Goal: Task Accomplishment & Management: Use online tool/utility

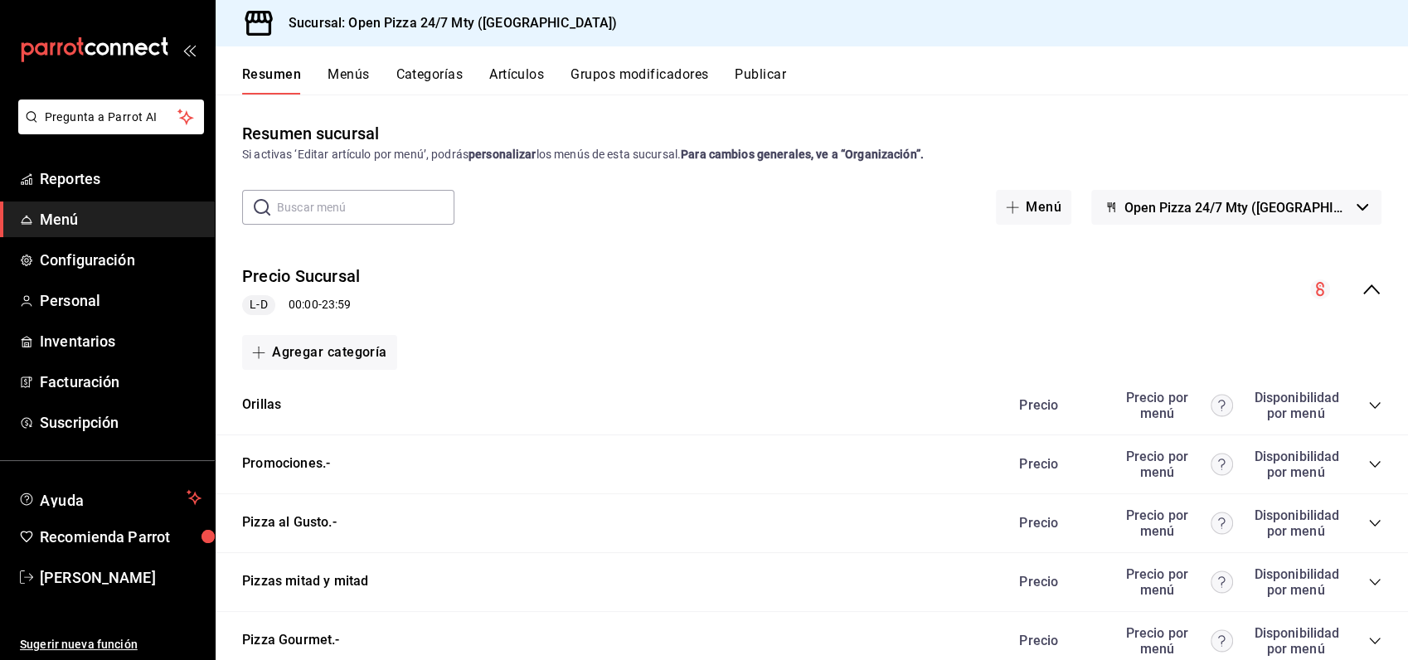
scroll to position [184, 0]
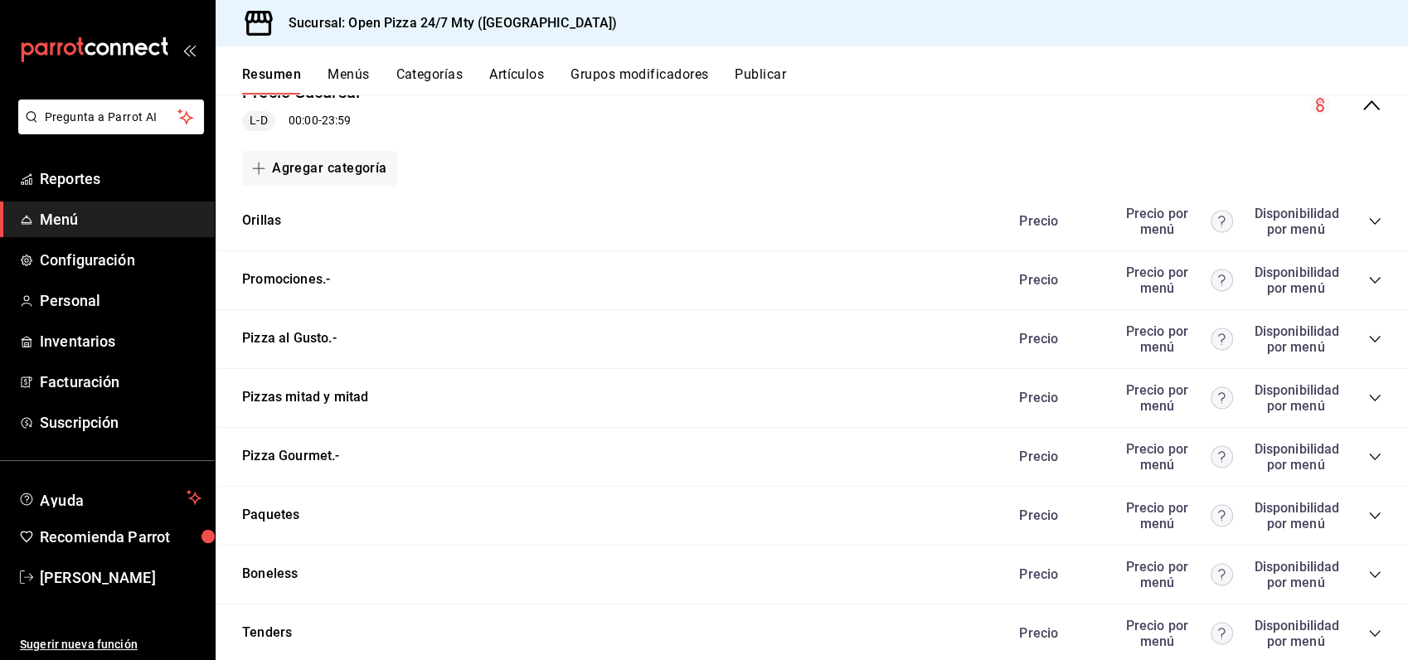
click at [1368, 402] on icon "collapse-category-row" at bounding box center [1374, 397] width 13 height 13
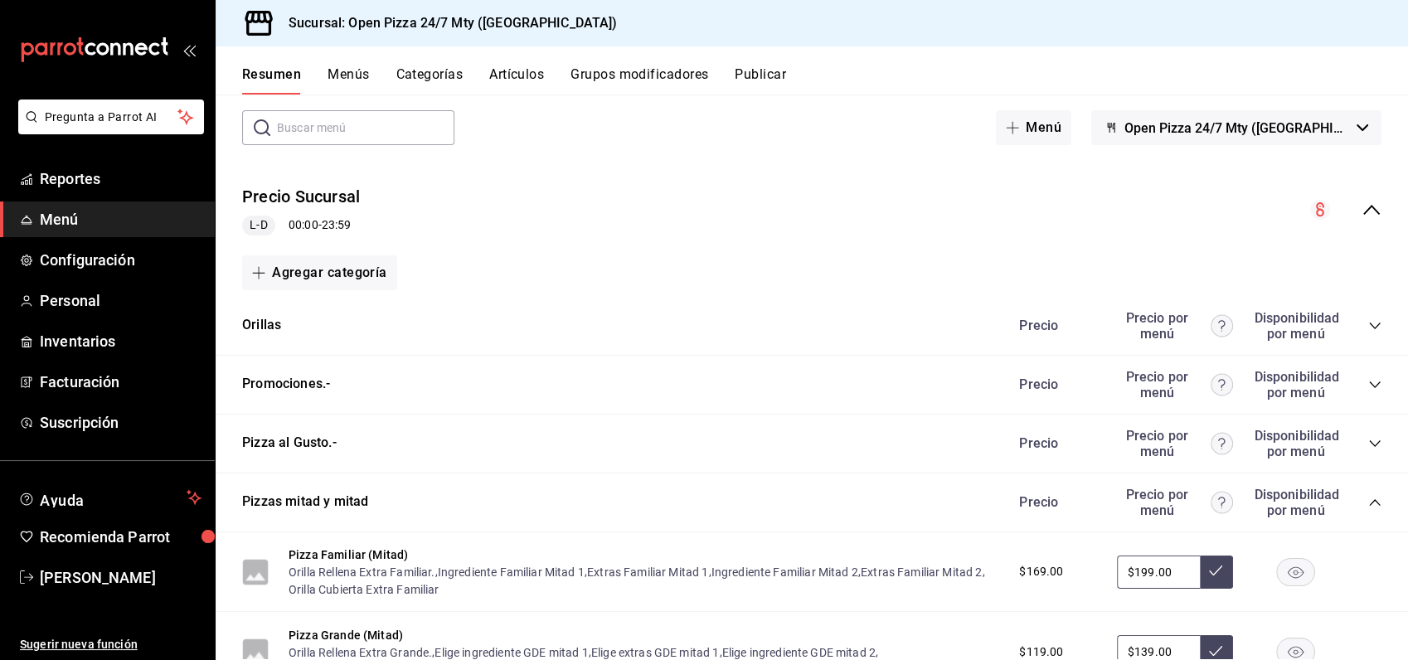
scroll to position [0, 0]
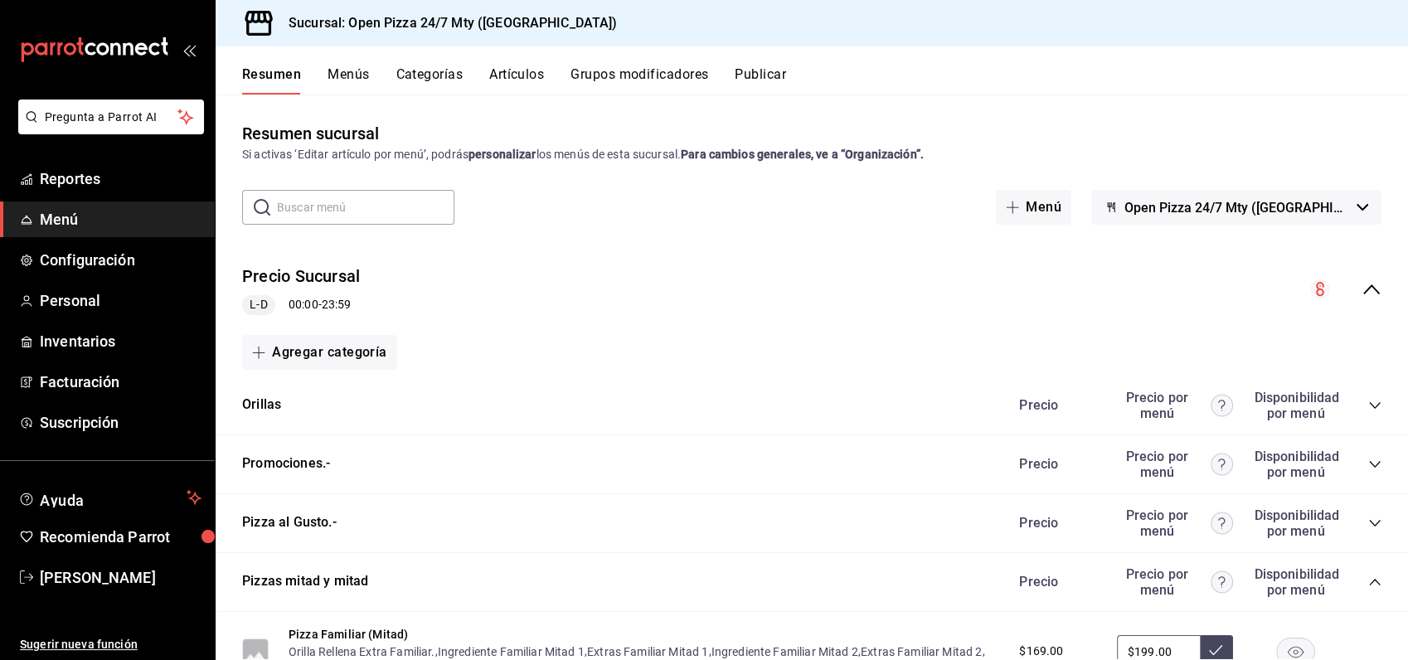
click at [355, 72] on button "Menús" at bounding box center [347, 80] width 41 height 28
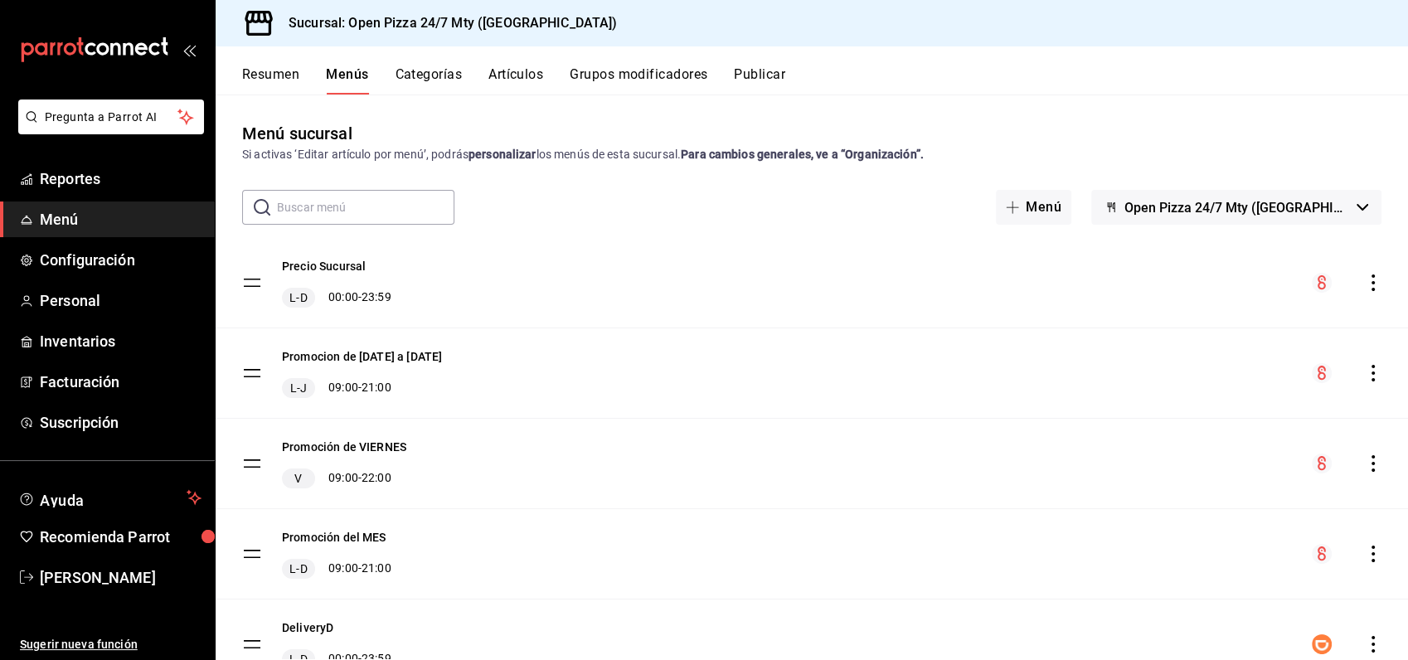
click at [1364, 285] on icon "actions" at bounding box center [1372, 282] width 17 height 17
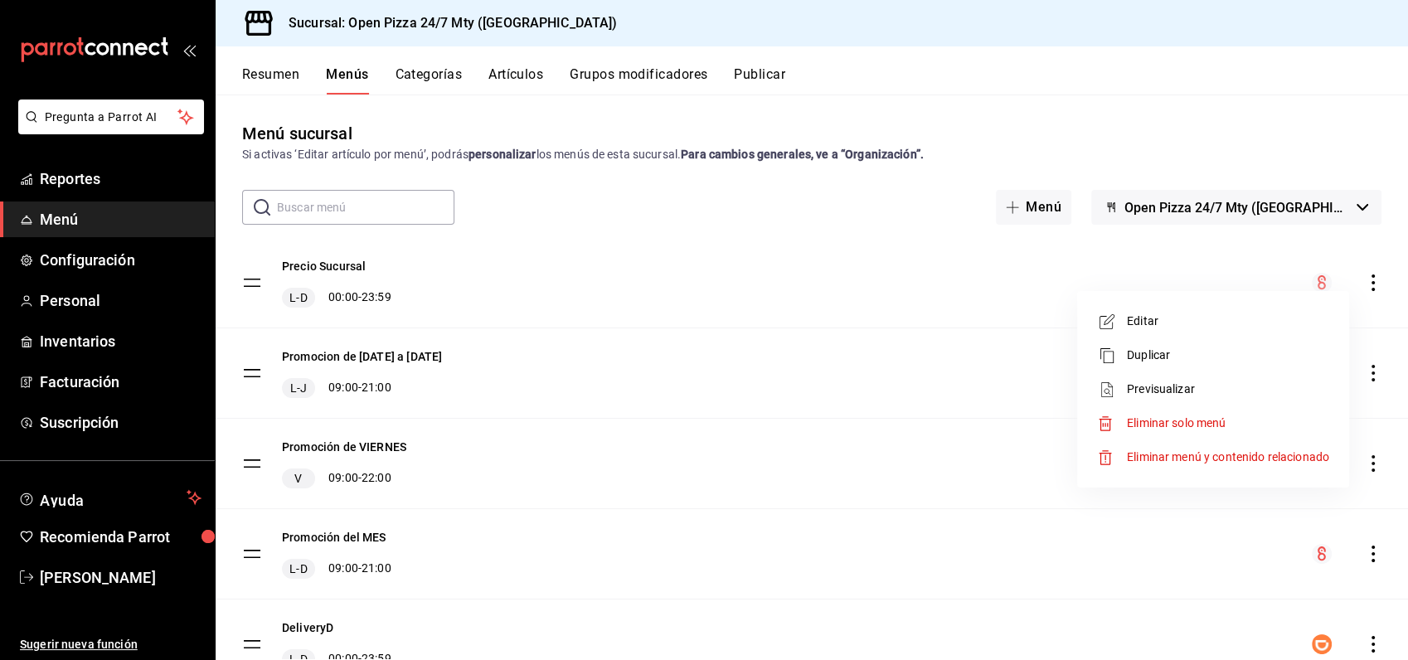
click at [1207, 386] on span "Previsualizar" at bounding box center [1228, 388] width 202 height 17
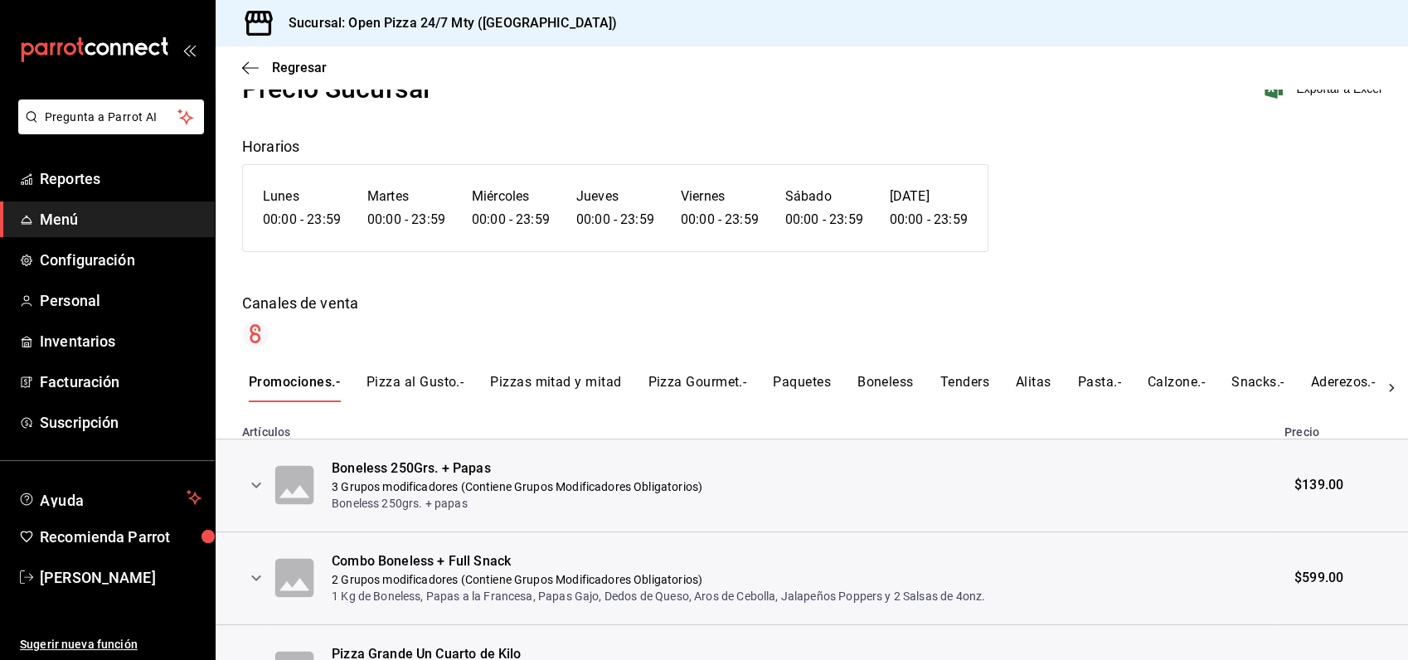
scroll to position [92, 0]
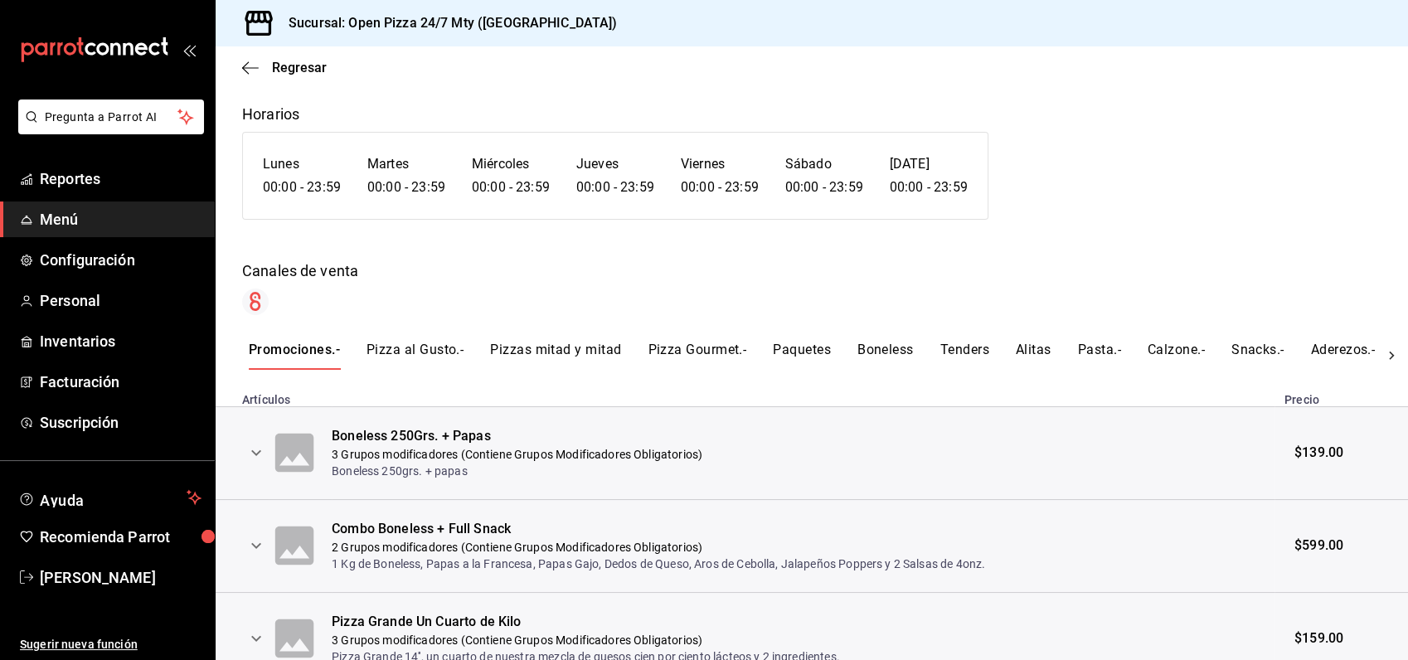
click at [570, 342] on button "Pizzas mitad y mitad" at bounding box center [555, 356] width 131 height 28
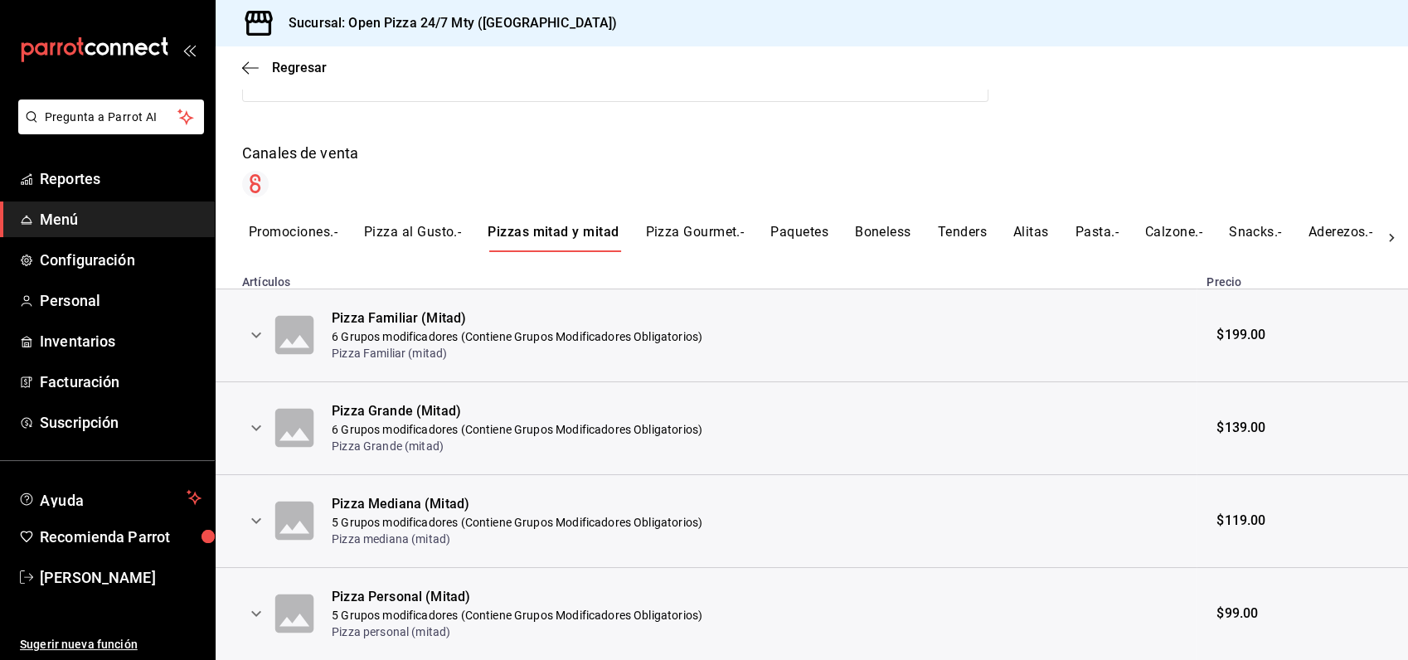
scroll to position [264, 0]
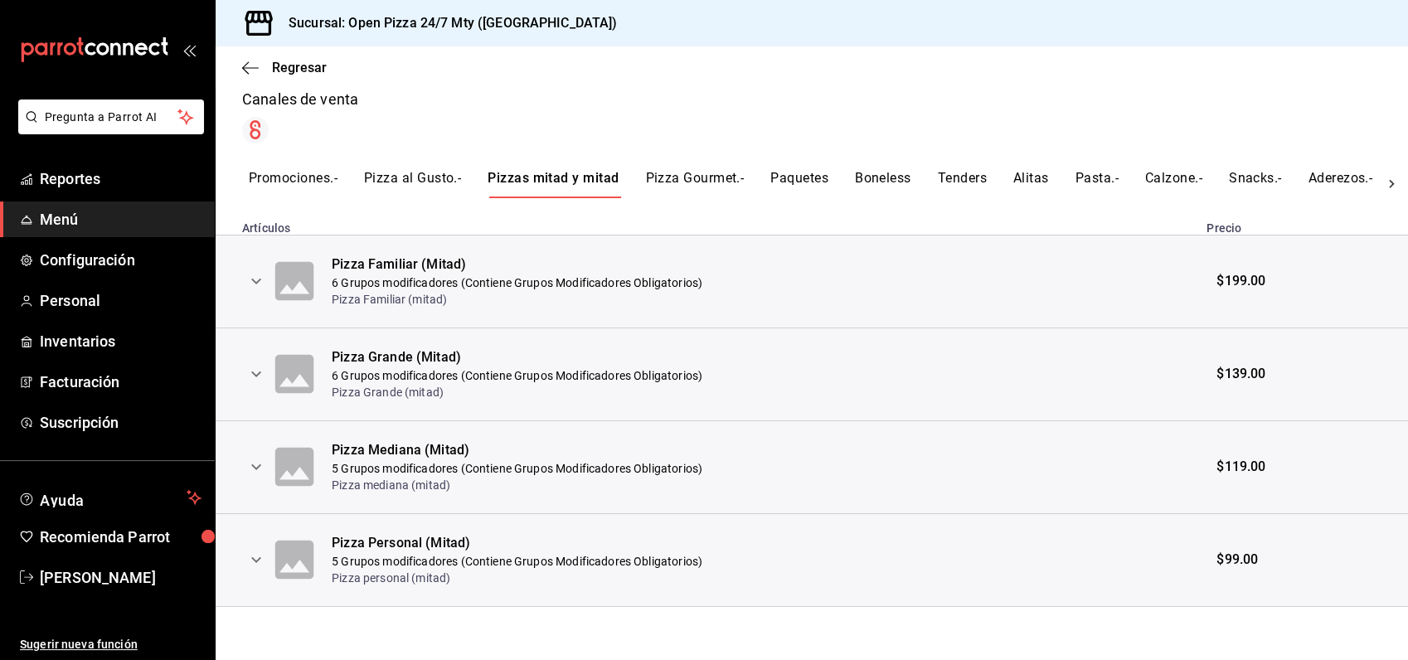
click at [254, 374] on icon "expand row" at bounding box center [256, 374] width 10 height 6
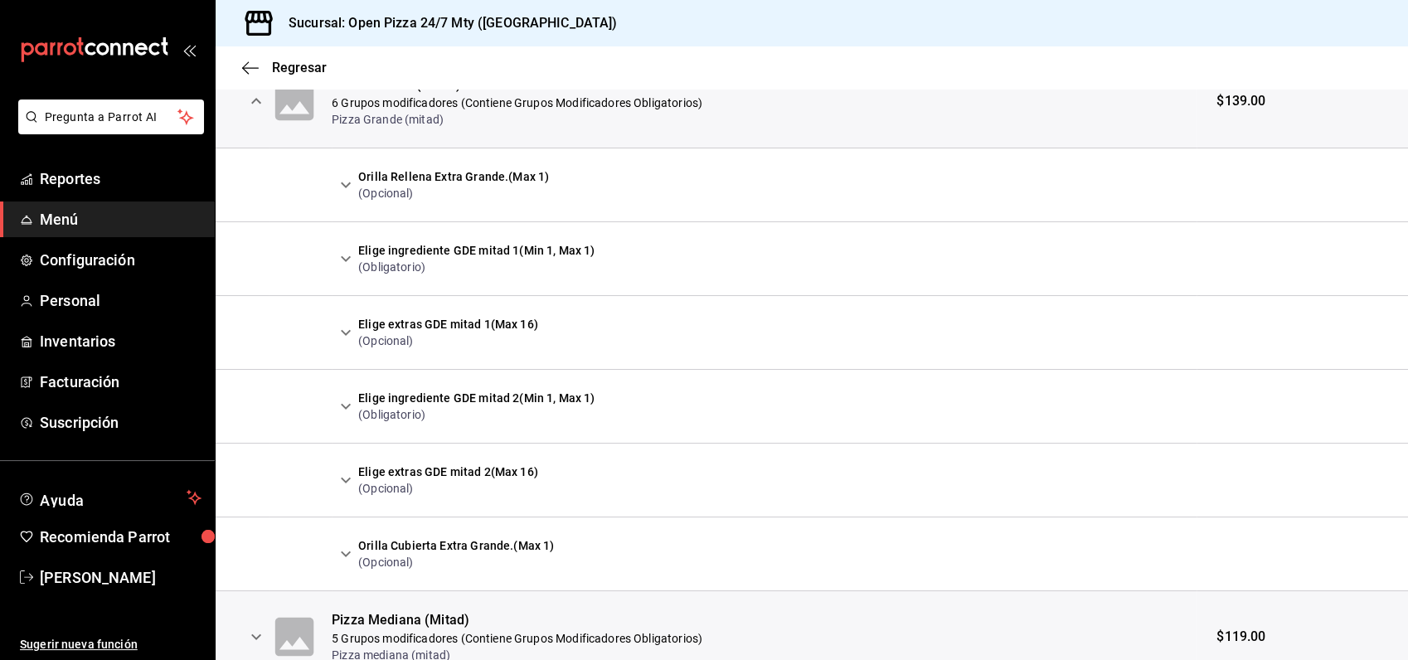
scroll to position [540, 0]
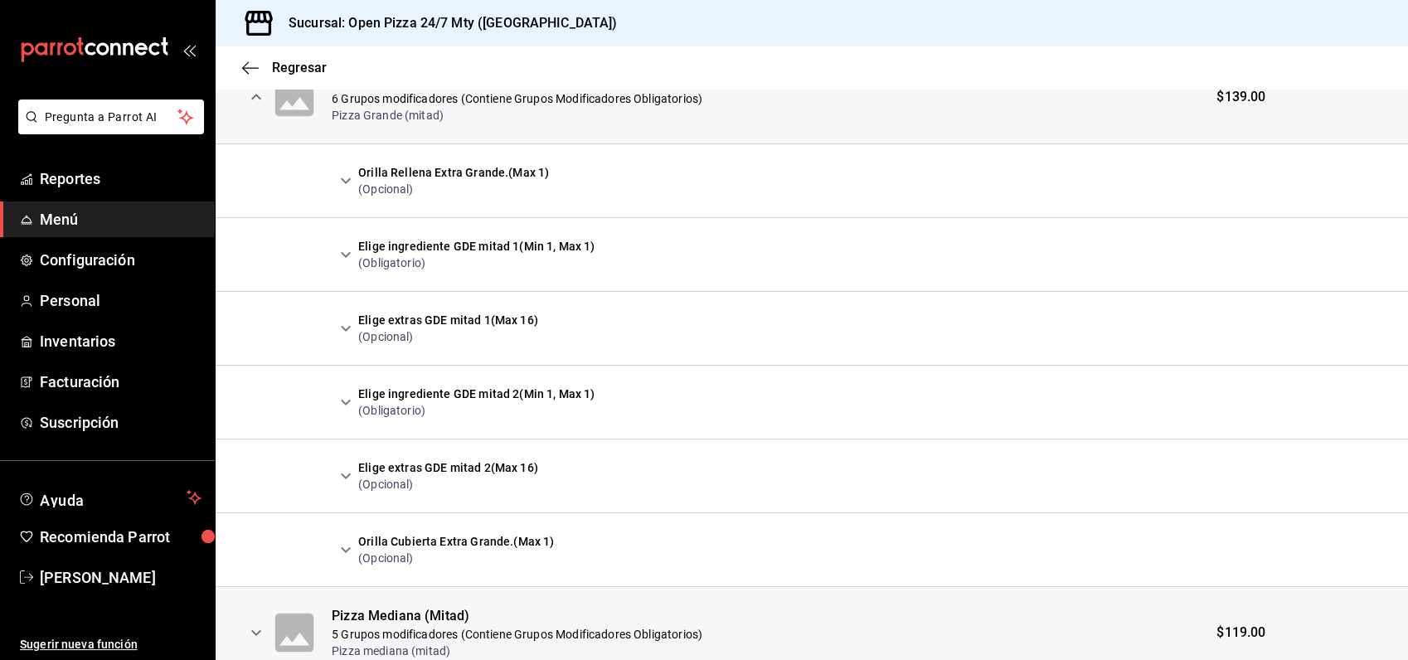
click at [349, 249] on icon "expand row" at bounding box center [346, 255] width 20 height 20
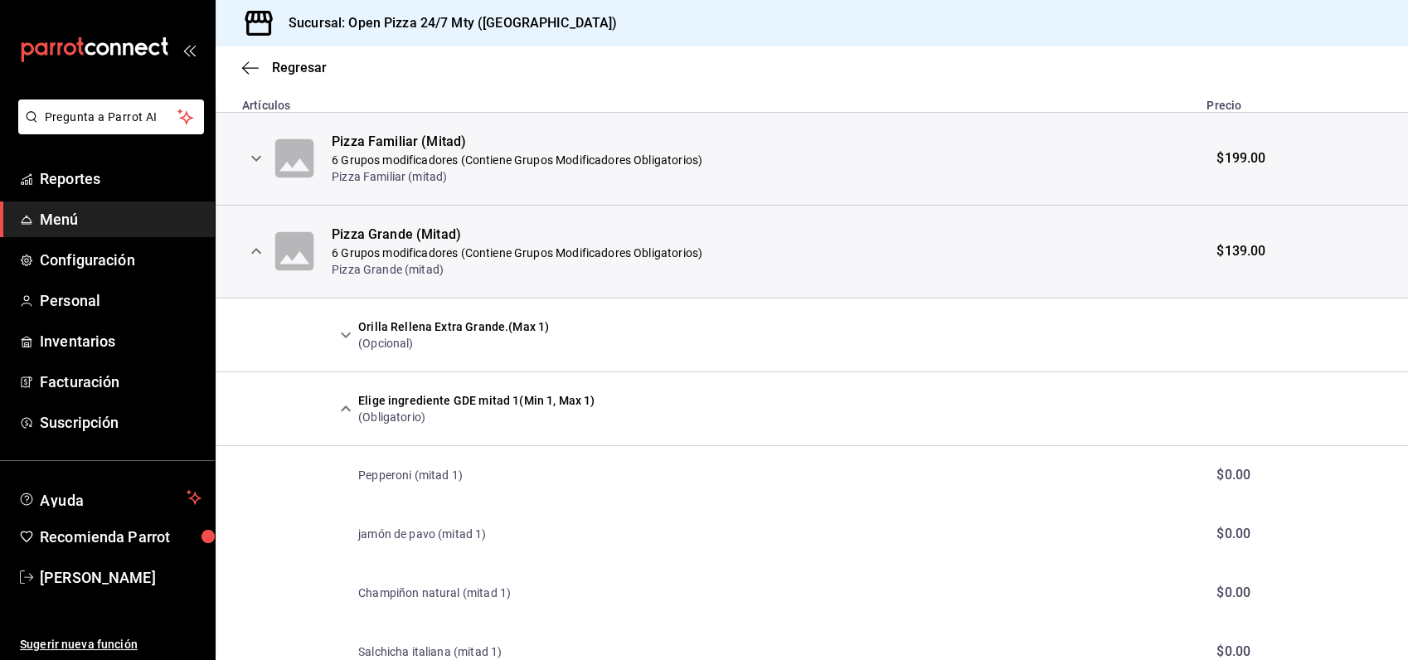
scroll to position [356, 0]
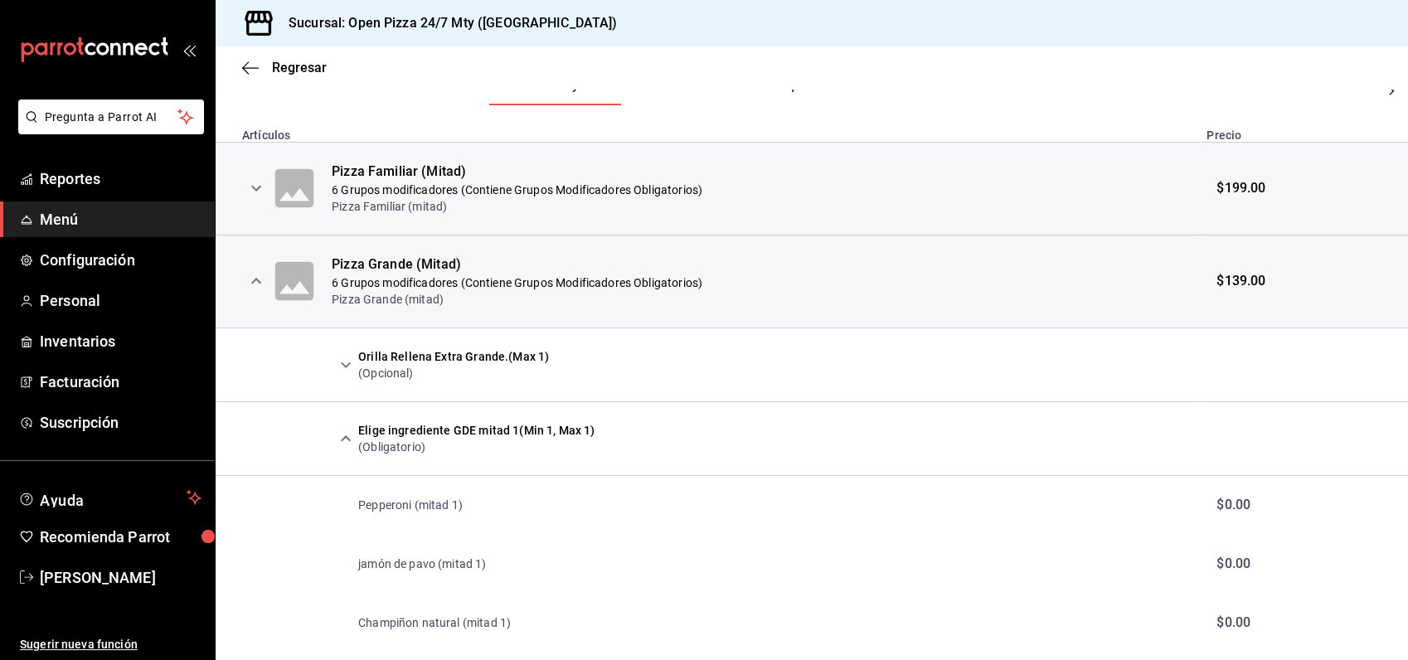
click at [345, 443] on icon "expand row" at bounding box center [346, 439] width 20 height 20
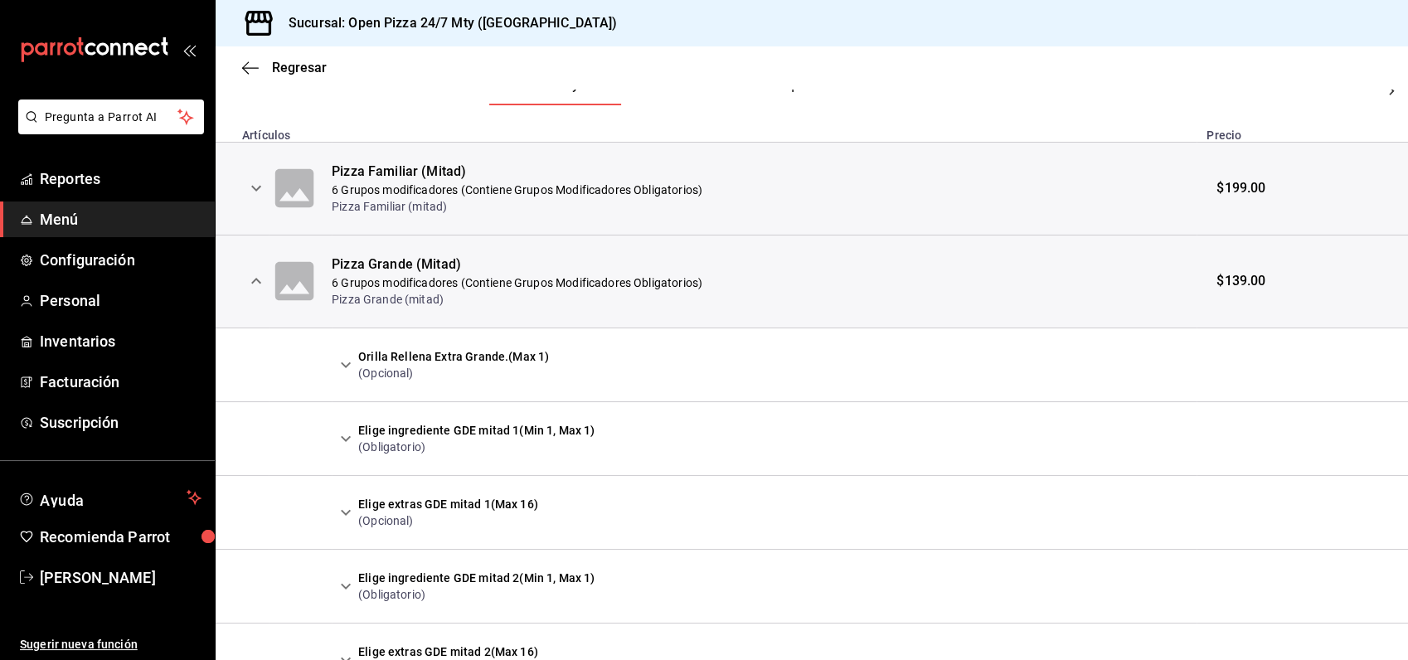
scroll to position [448, 0]
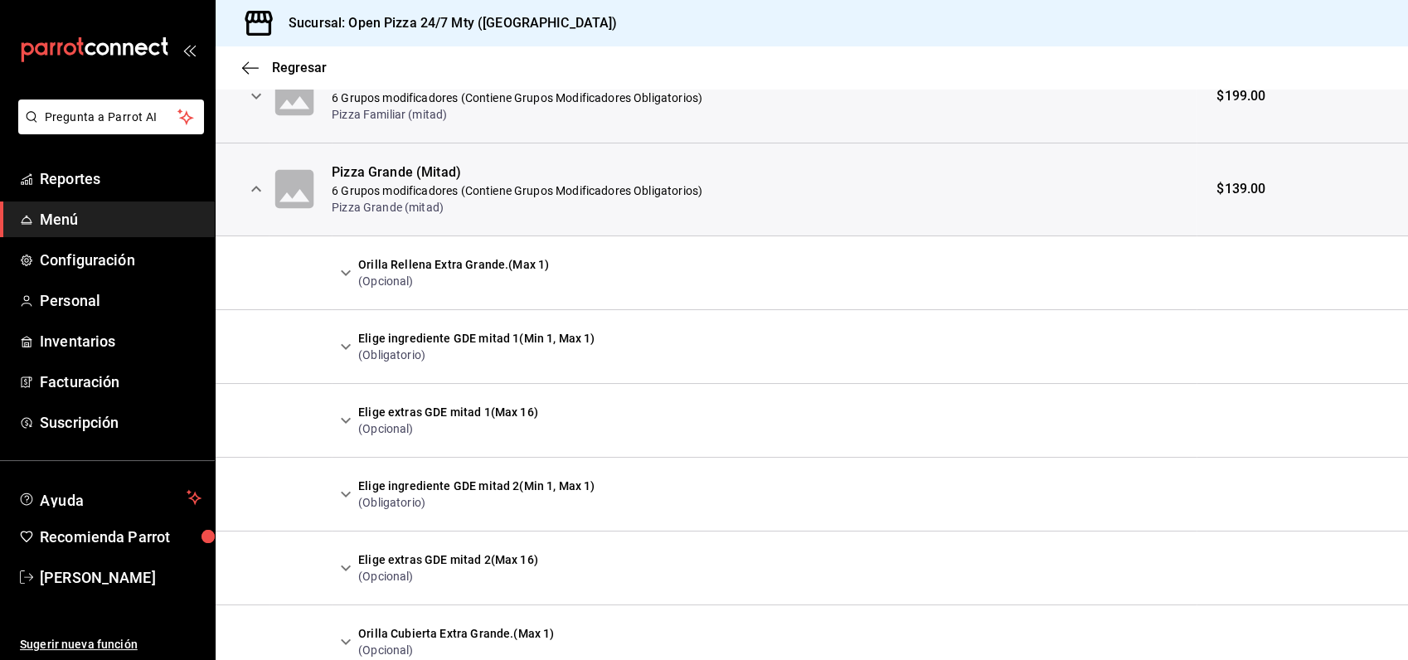
click at [347, 421] on icon "expand row" at bounding box center [346, 420] width 10 height 6
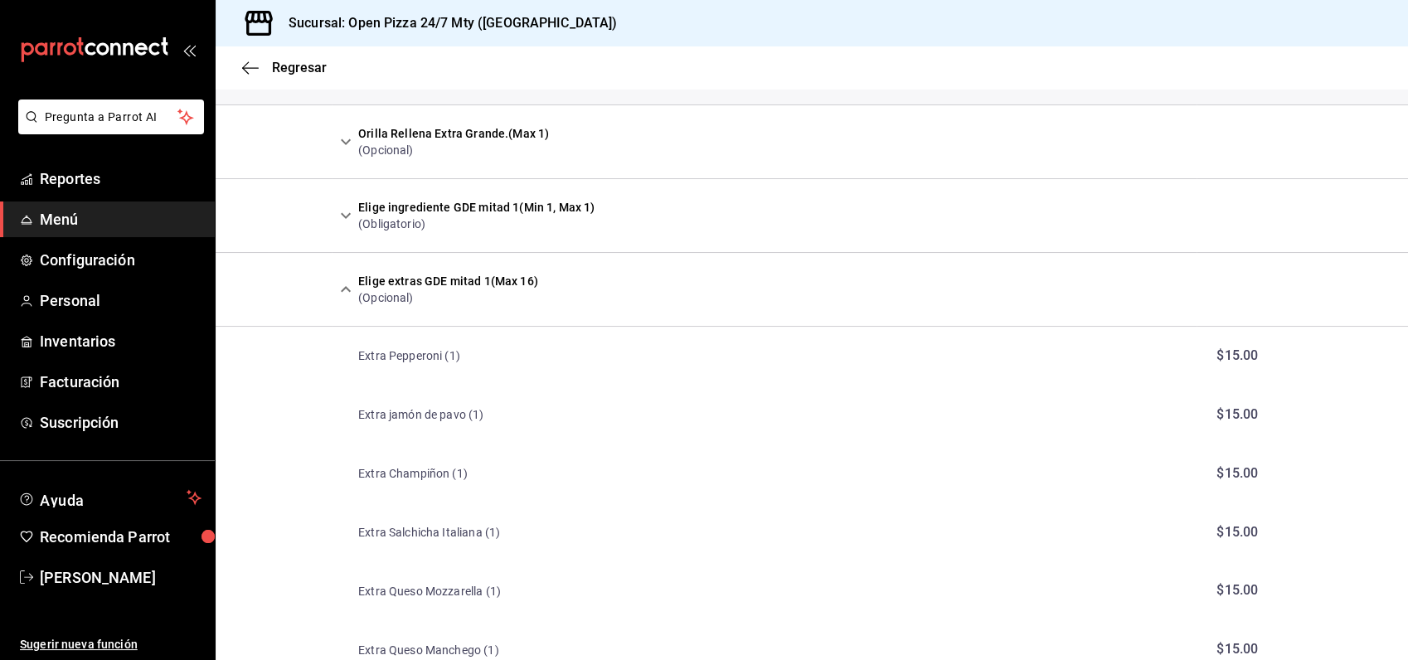
scroll to position [632, 0]
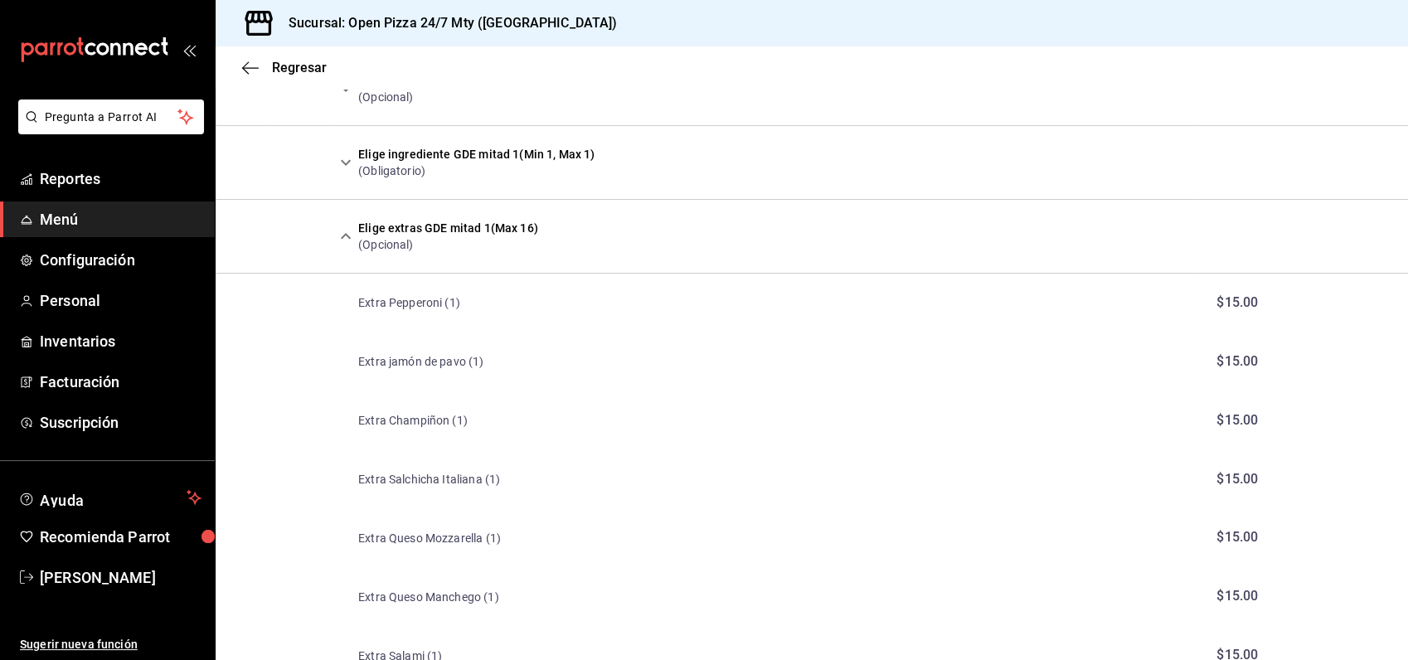
click at [350, 234] on icon "expand row" at bounding box center [346, 236] width 20 height 20
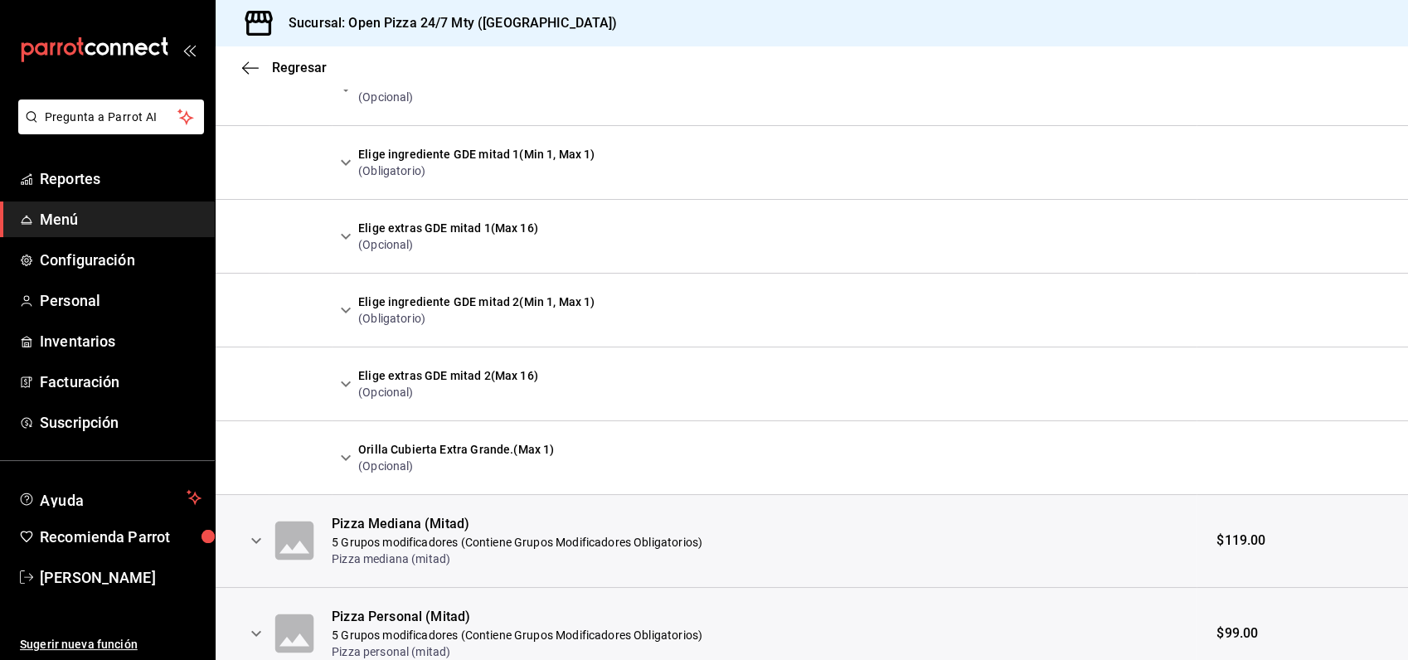
click at [342, 160] on icon "expand row" at bounding box center [346, 162] width 10 height 6
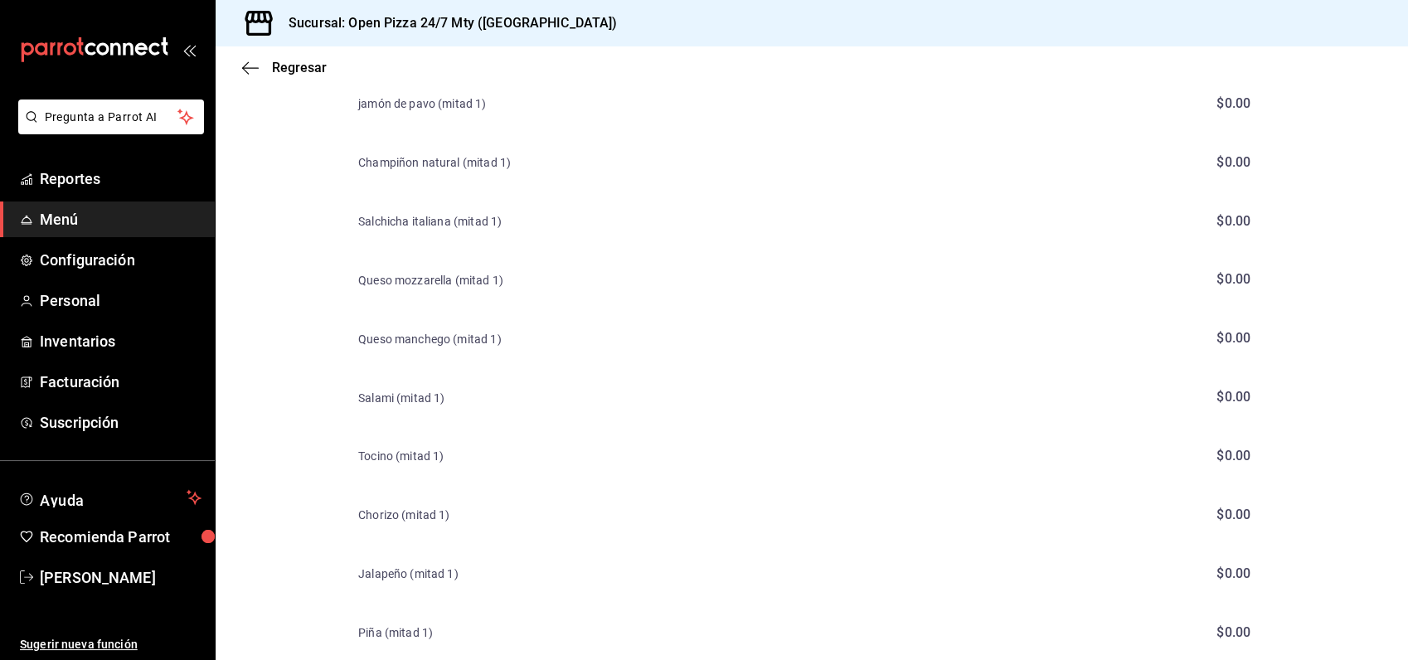
scroll to position [540, 0]
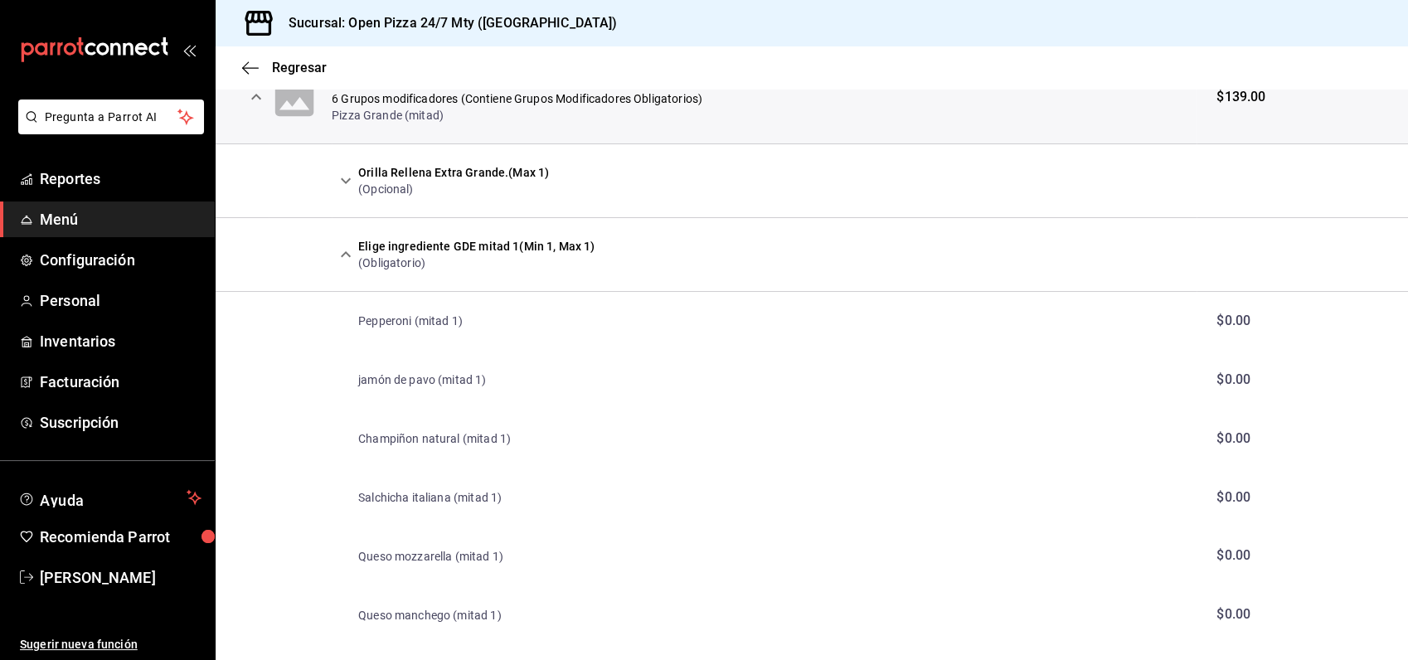
click at [342, 251] on icon "expand row" at bounding box center [346, 255] width 20 height 20
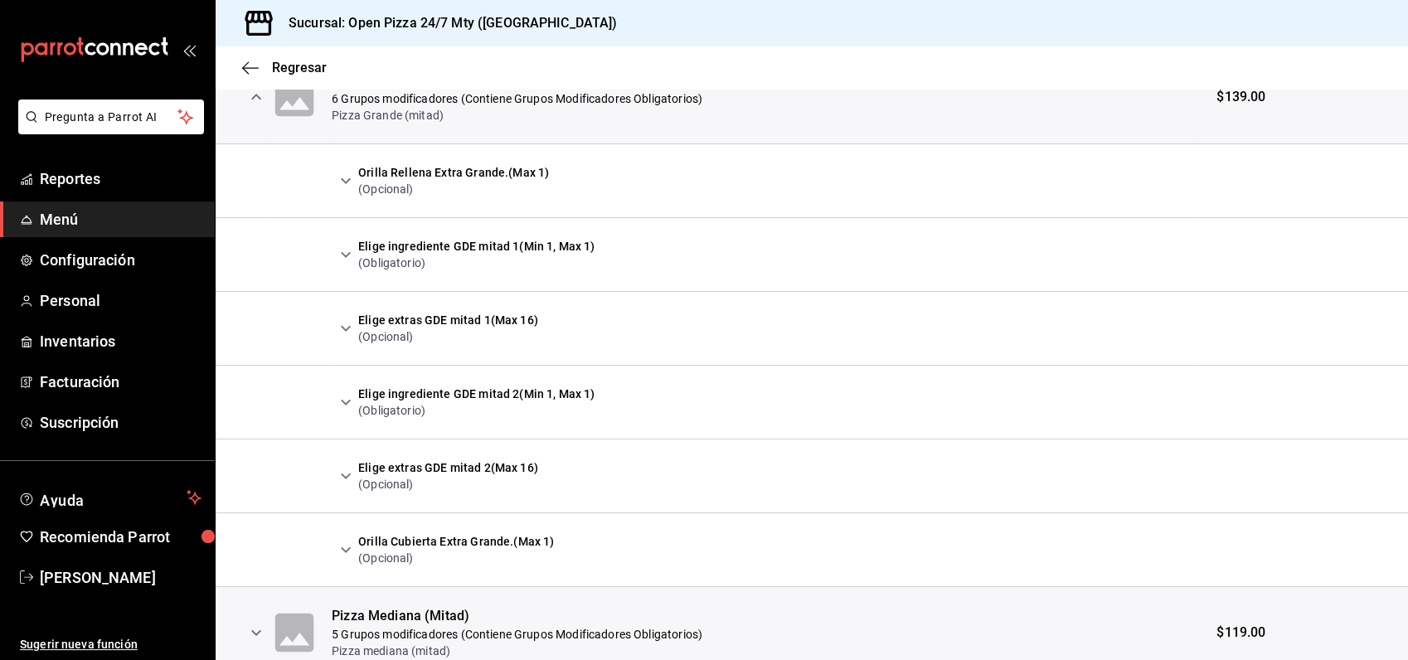
click at [346, 401] on icon "expand row" at bounding box center [346, 402] width 20 height 20
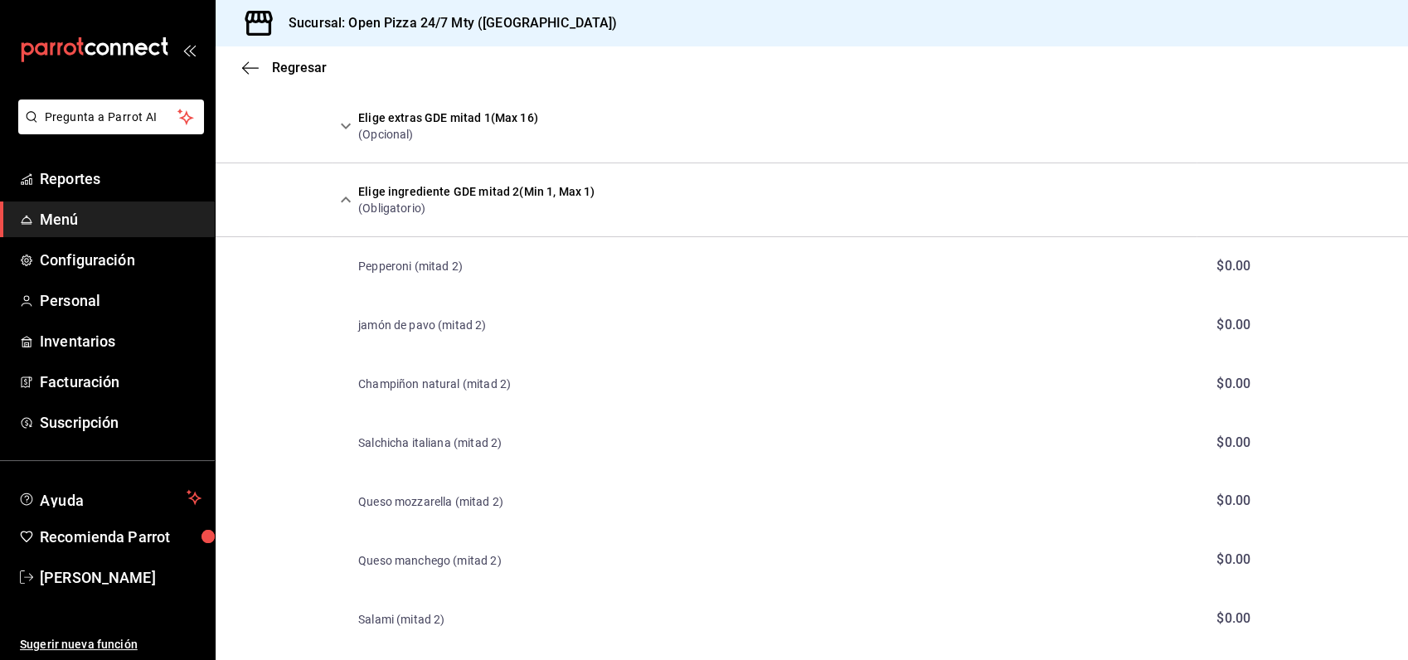
scroll to position [632, 0]
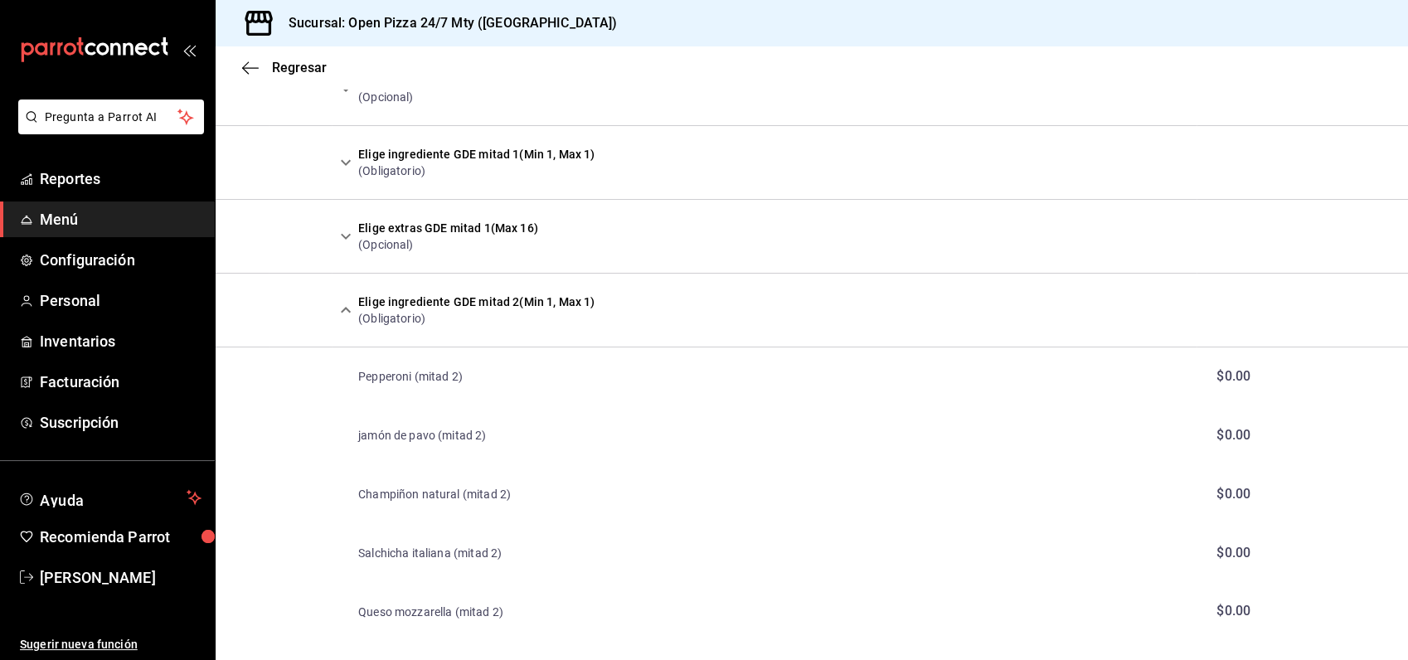
click at [351, 308] on icon "expand row" at bounding box center [346, 310] width 20 height 20
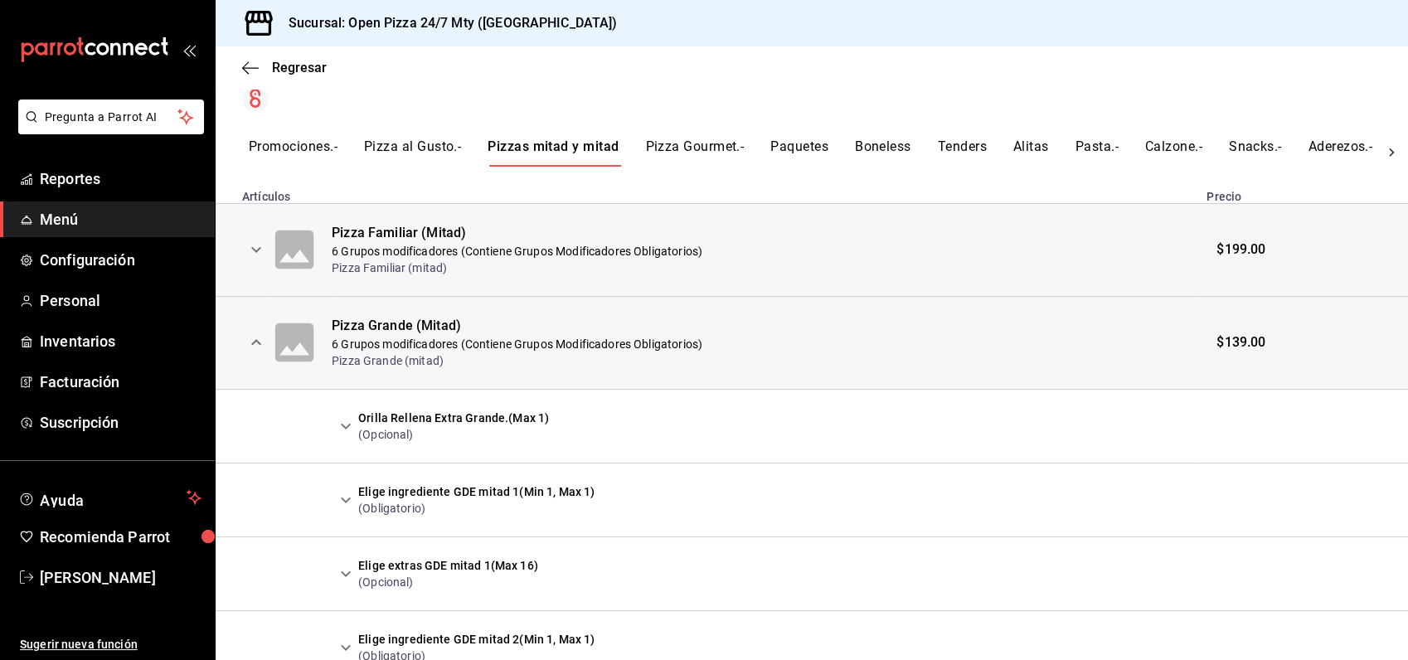
scroll to position [264, 0]
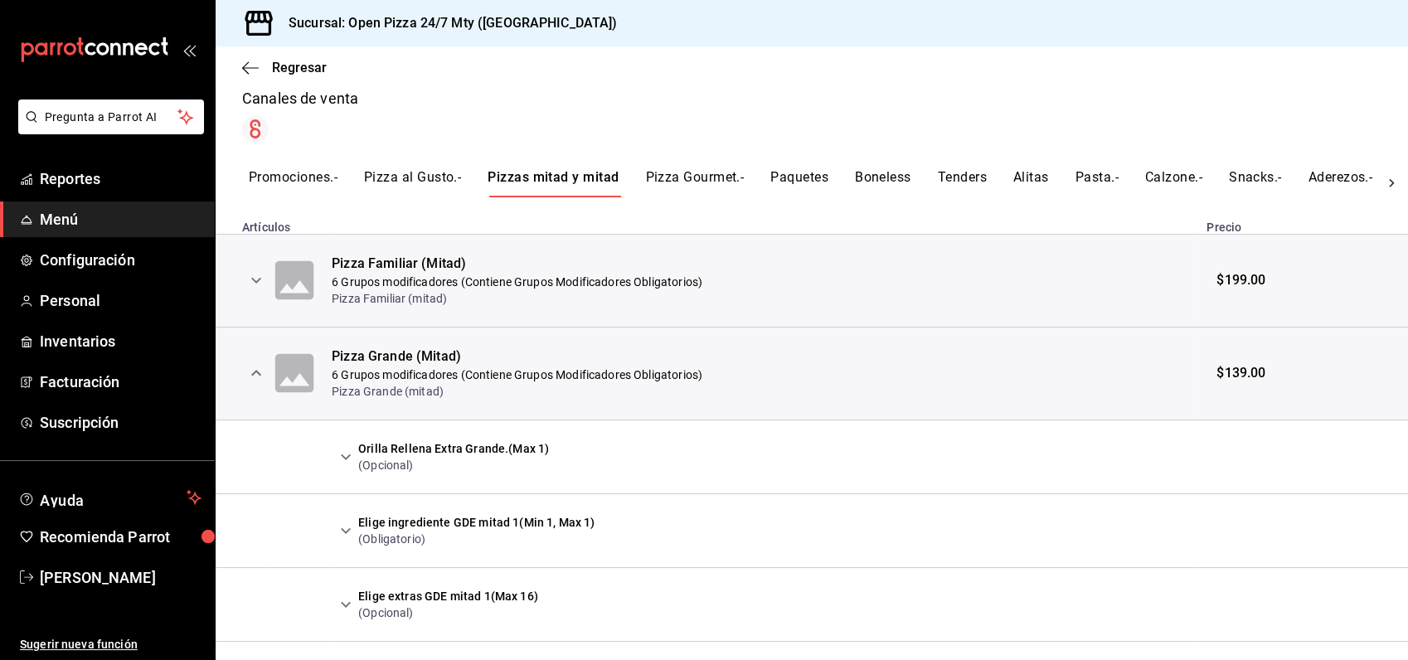
click at [254, 279] on icon "expand row" at bounding box center [256, 280] width 20 height 20
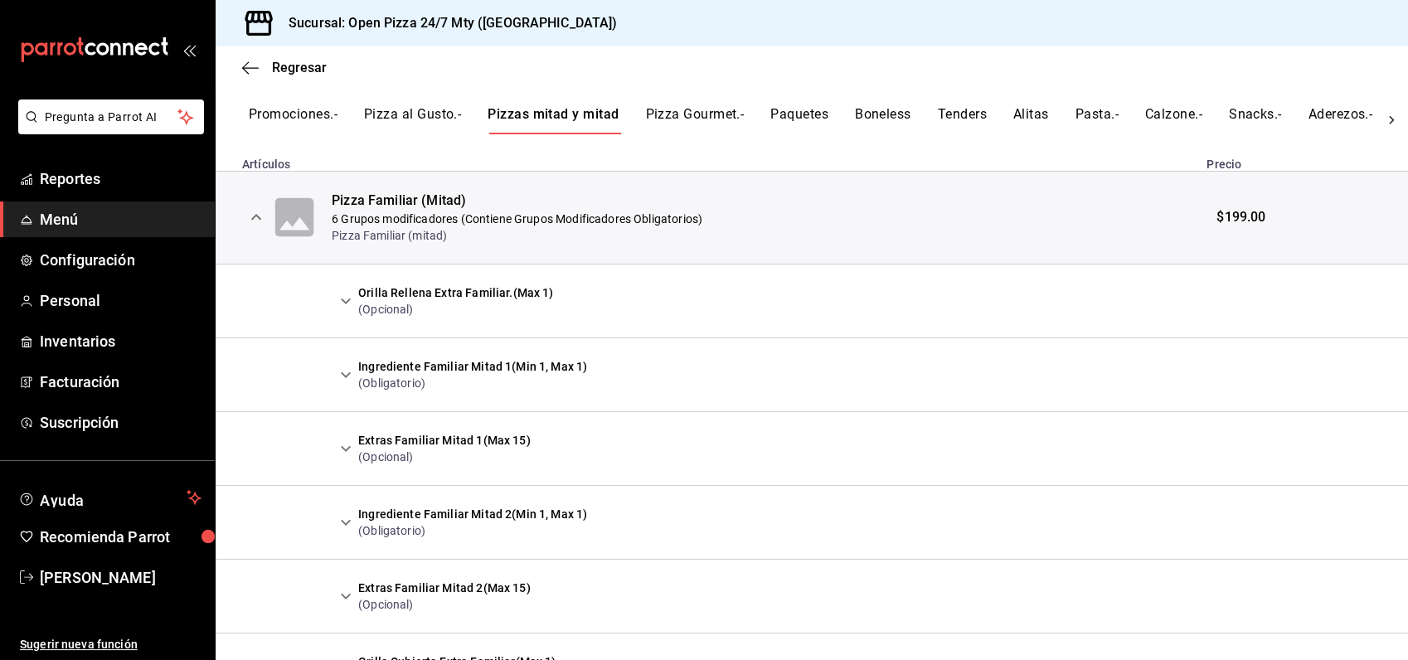
scroll to position [356, 0]
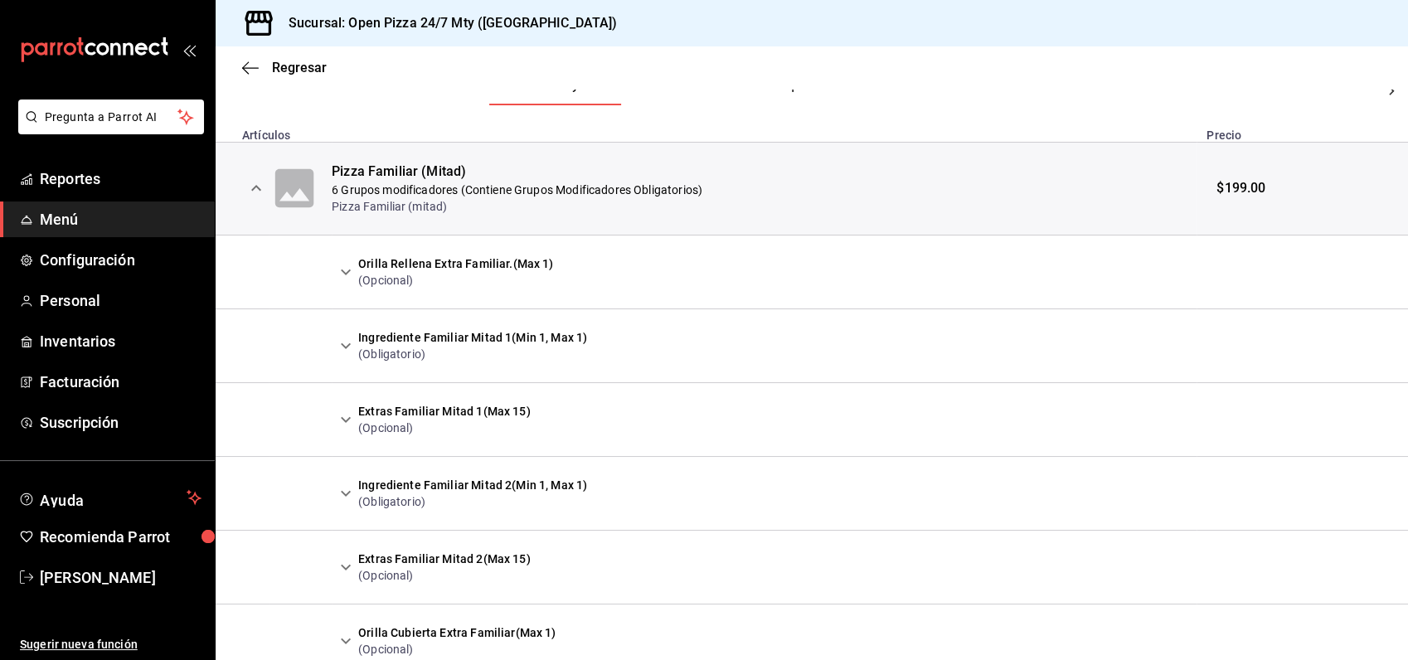
click at [340, 349] on icon "expand row" at bounding box center [346, 346] width 20 height 20
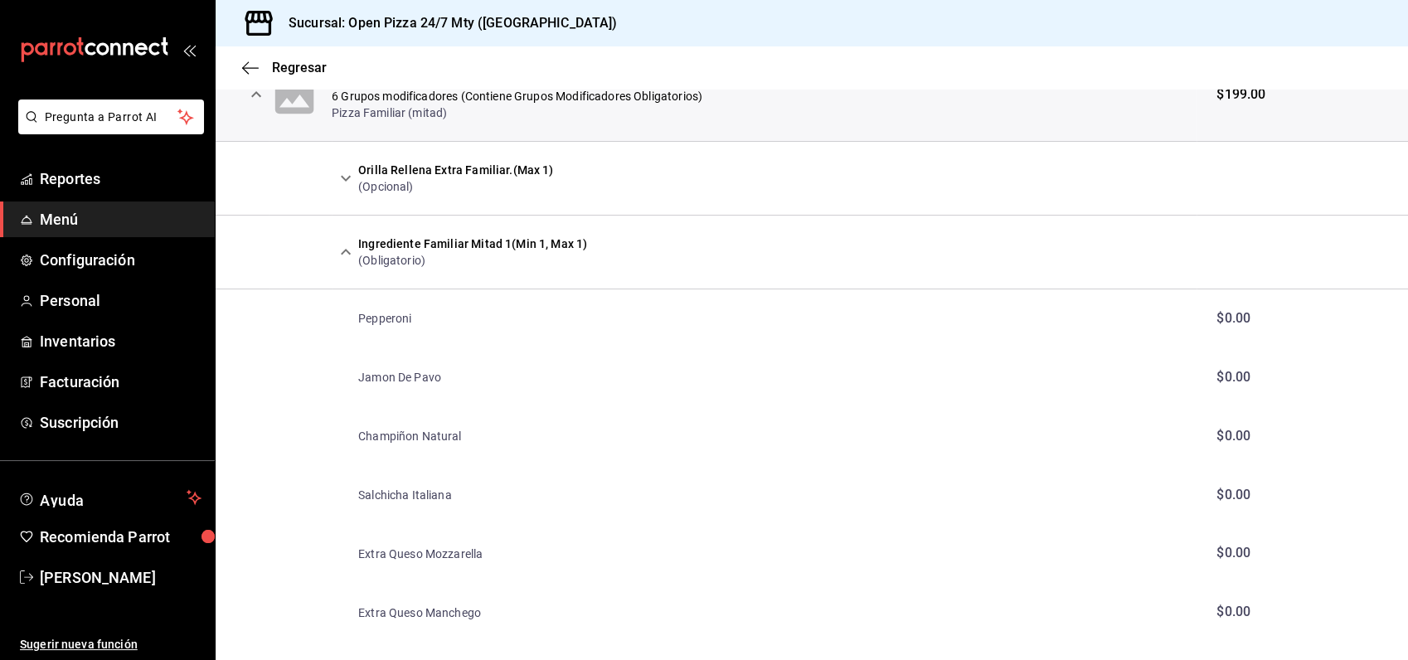
scroll to position [448, 0]
click at [349, 254] on icon "expand row" at bounding box center [346, 254] width 20 height 20
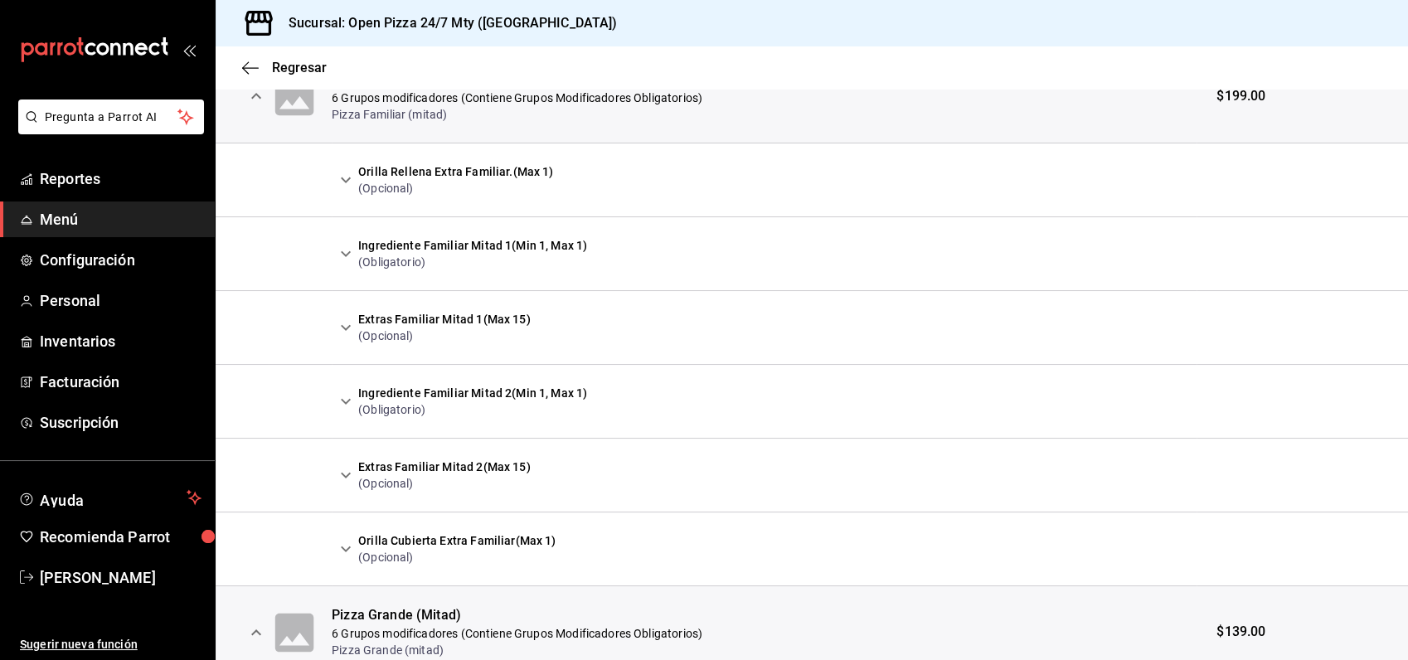
click at [261, 101] on icon "expand row" at bounding box center [256, 96] width 20 height 20
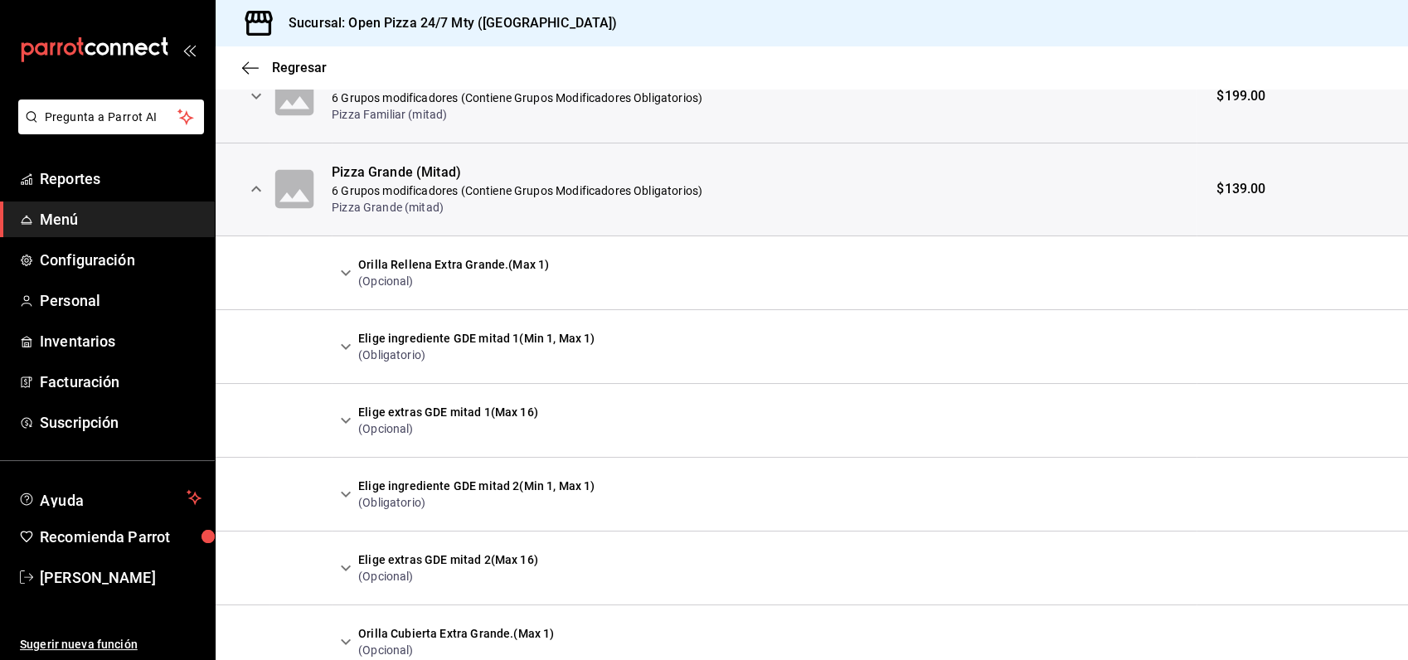
click at [264, 181] on icon "expand row" at bounding box center [256, 189] width 20 height 20
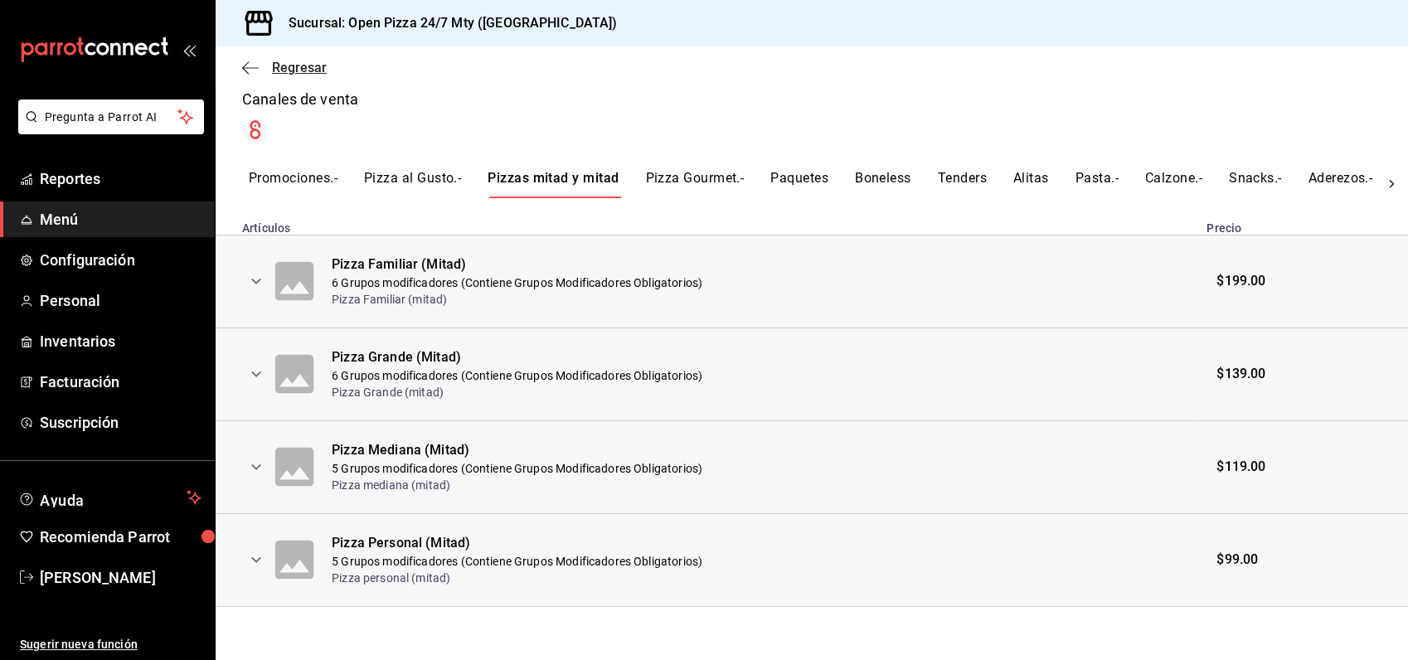
click at [259, 63] on span "Regresar" at bounding box center [284, 68] width 85 height 16
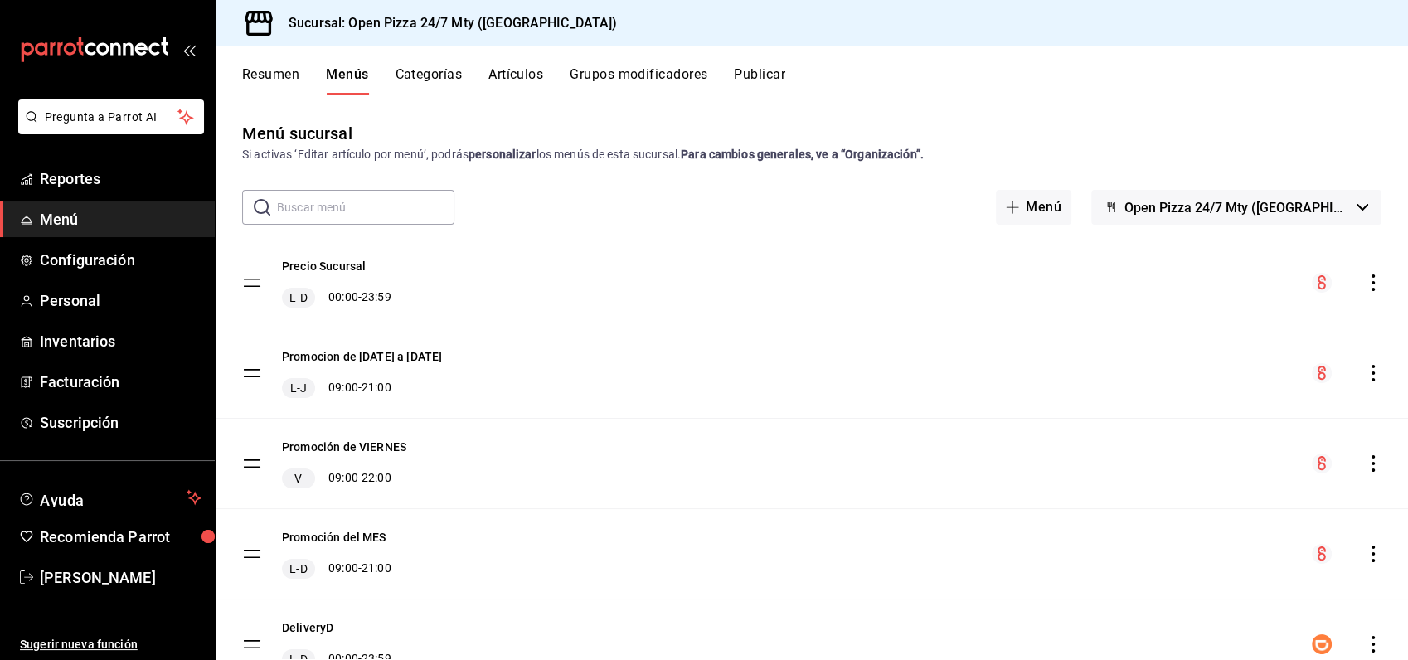
click at [643, 75] on button "Grupos modificadores" at bounding box center [638, 80] width 138 height 28
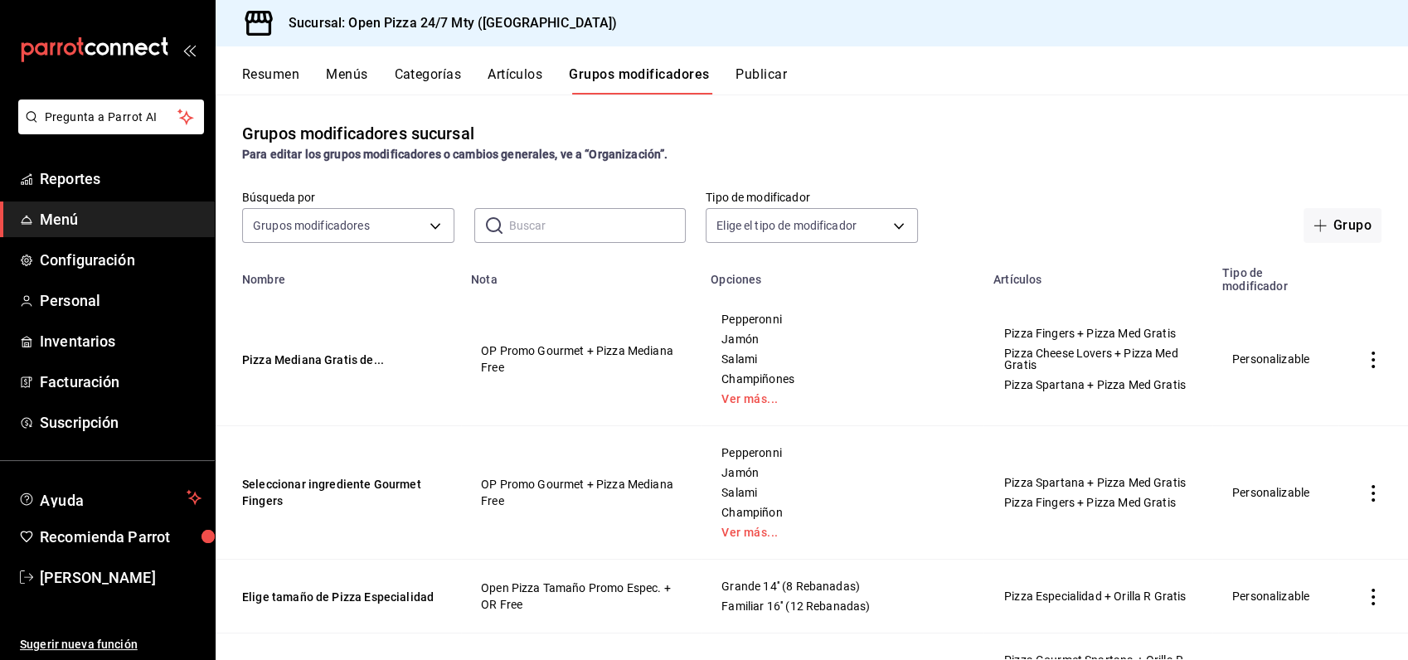
click at [512, 75] on button "Artículos" at bounding box center [514, 80] width 55 height 28
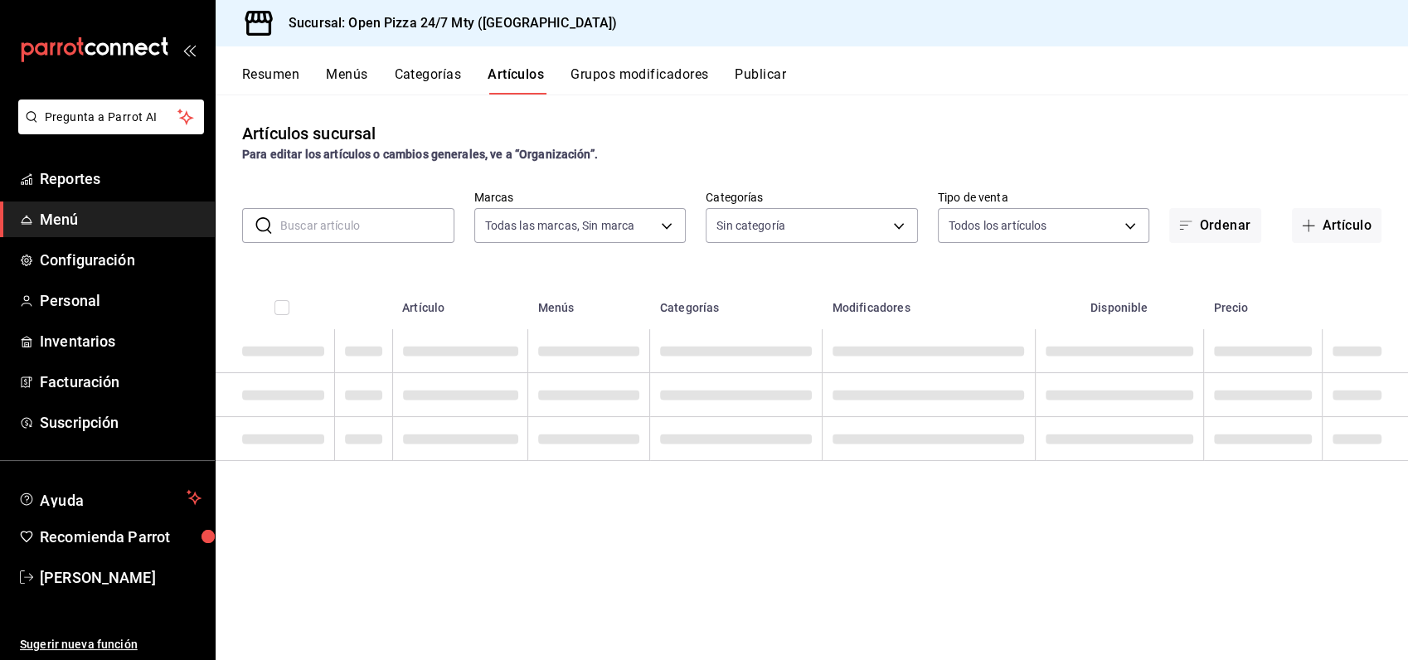
type input "8efaeb57-993f-407e-9977-72011cb97517,cdeec464-6564-4757-a0d9-ffdaa13f7786,079b6…"
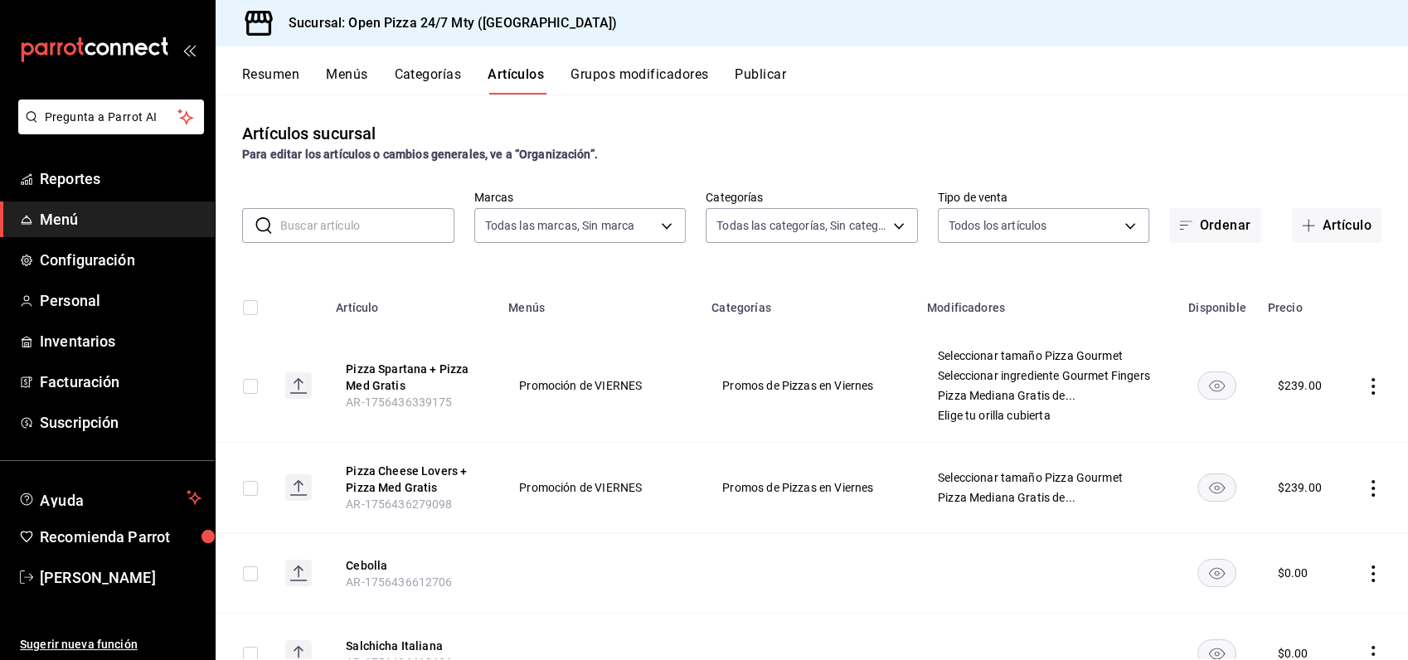
type input "b1c41534-a780-48b5-8635-0d8d2af070c0,9c3aa11c-5f7e-4b27-a1f3-e03a5a7f12ea,f29ac…"
